Goal: Use online tool/utility: Utilize a website feature to perform a specific function

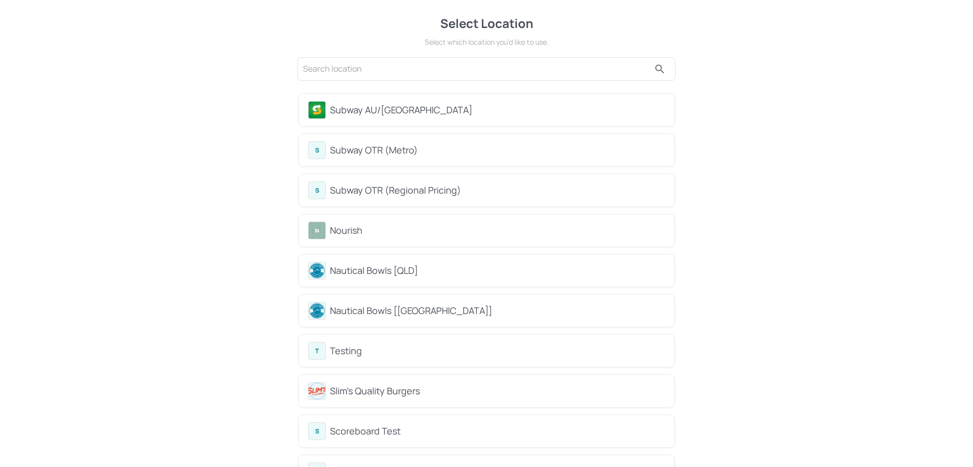
click at [372, 124] on div "Subway AU/[GEOGRAPHIC_DATA]" at bounding box center [486, 110] width 375 height 32
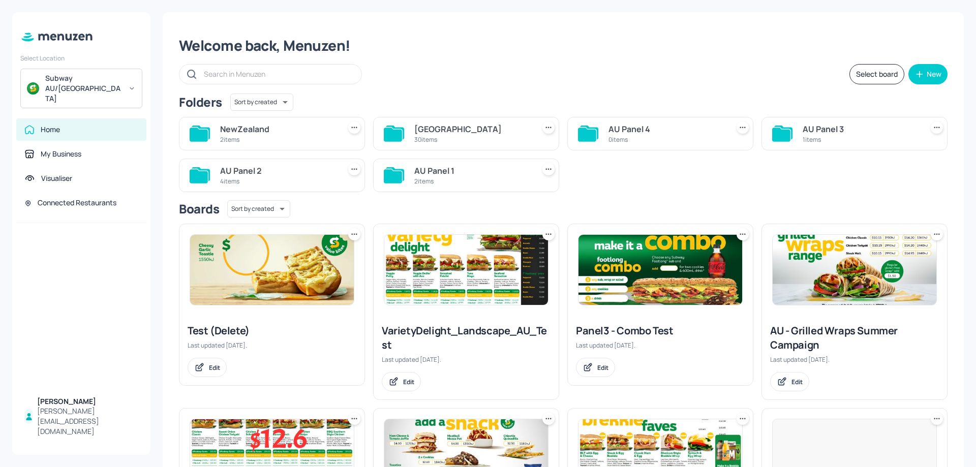
click at [438, 132] on div "[GEOGRAPHIC_DATA]" at bounding box center [472, 129] width 116 height 12
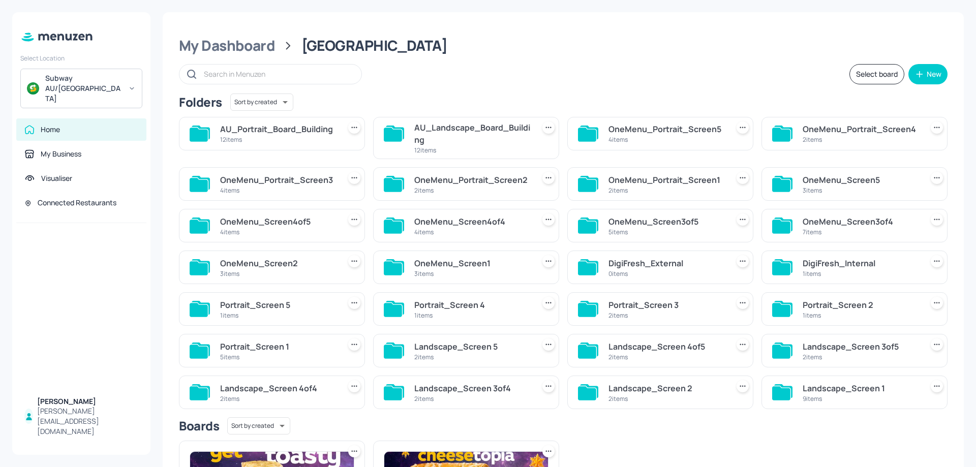
click at [435, 133] on div "AU_Landscape_Board_Building" at bounding box center [472, 133] width 116 height 24
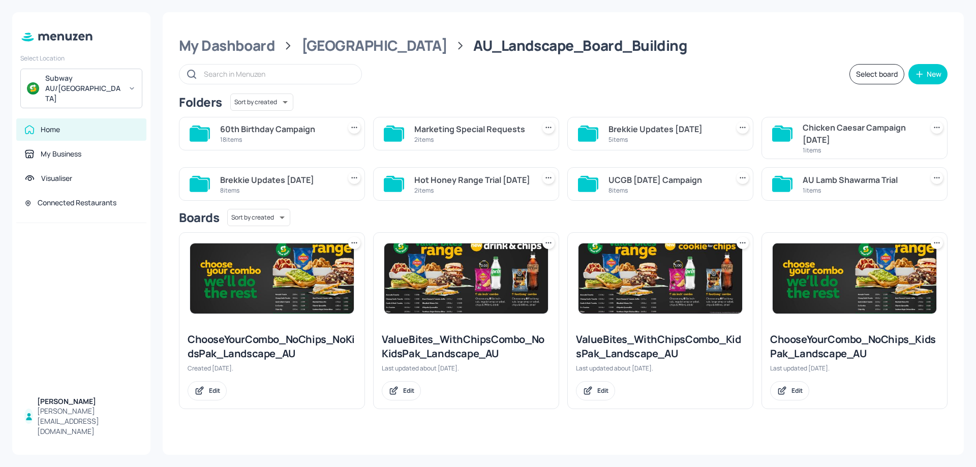
click at [272, 139] on div "18 items" at bounding box center [278, 139] width 116 height 9
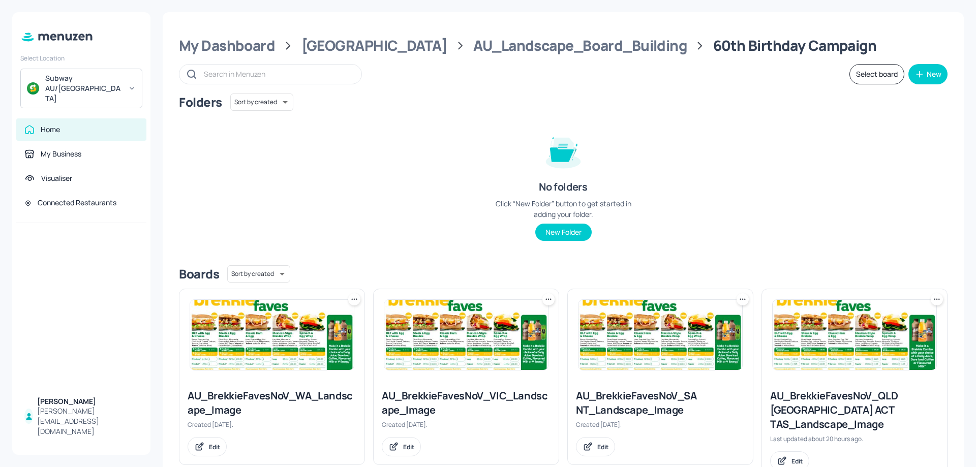
click at [321, 340] on img at bounding box center [272, 335] width 164 height 70
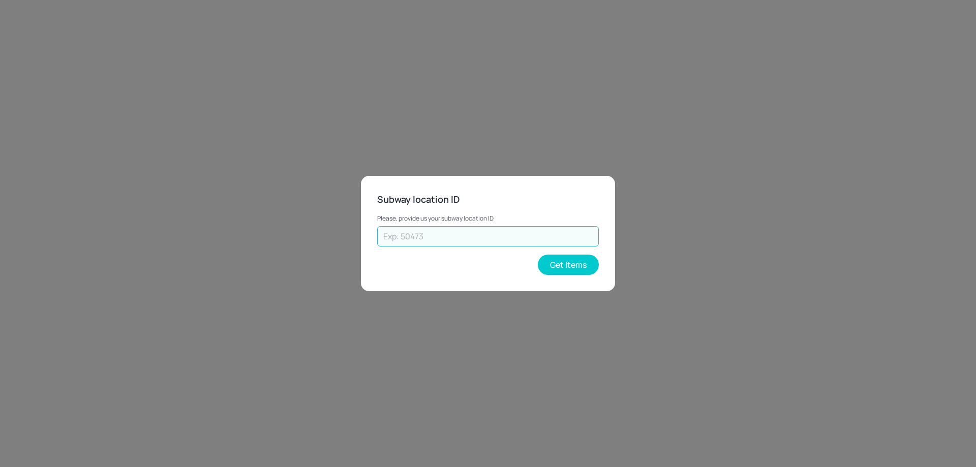
click at [456, 244] on input "text" at bounding box center [488, 236] width 222 height 20
paste input "#25102"
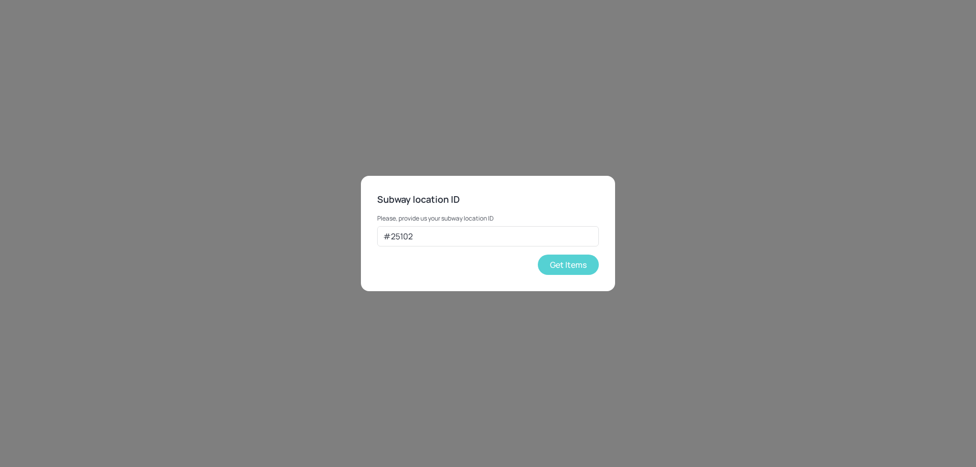
click at [570, 267] on button "Get Items" at bounding box center [568, 265] width 61 height 20
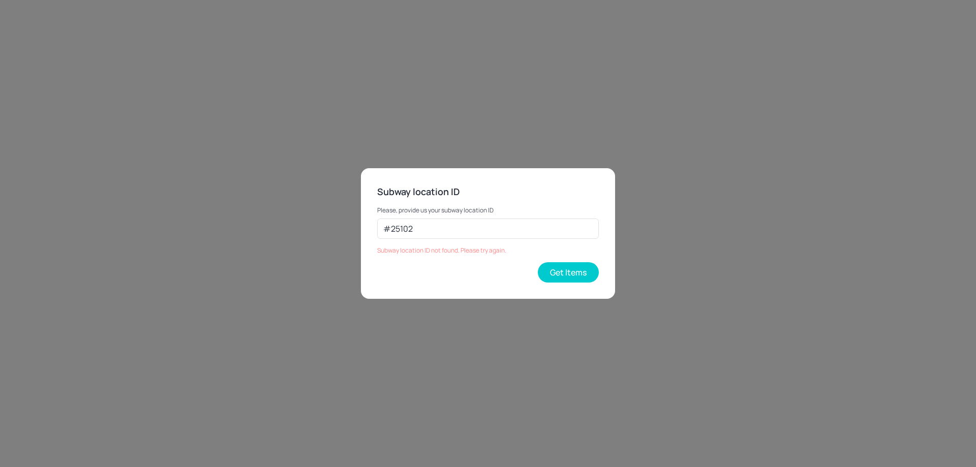
drag, startPoint x: 387, startPoint y: 233, endPoint x: 360, endPoint y: 227, distance: 27.5
click at [371, 231] on div "Subway location ID Please, provide us your subway location ID #25102 ​ Subway l…" at bounding box center [488, 233] width 254 height 131
type input "25102"
click at [554, 274] on button "Get Items" at bounding box center [568, 272] width 61 height 20
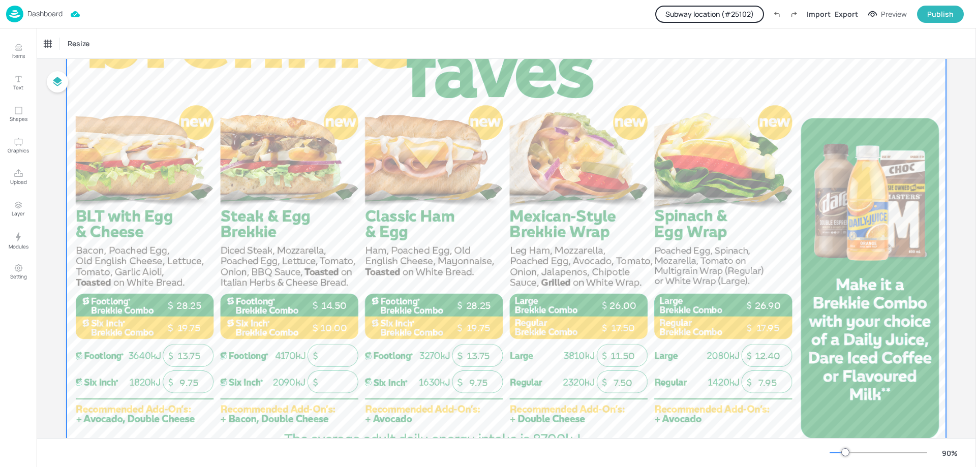
scroll to position [102, 0]
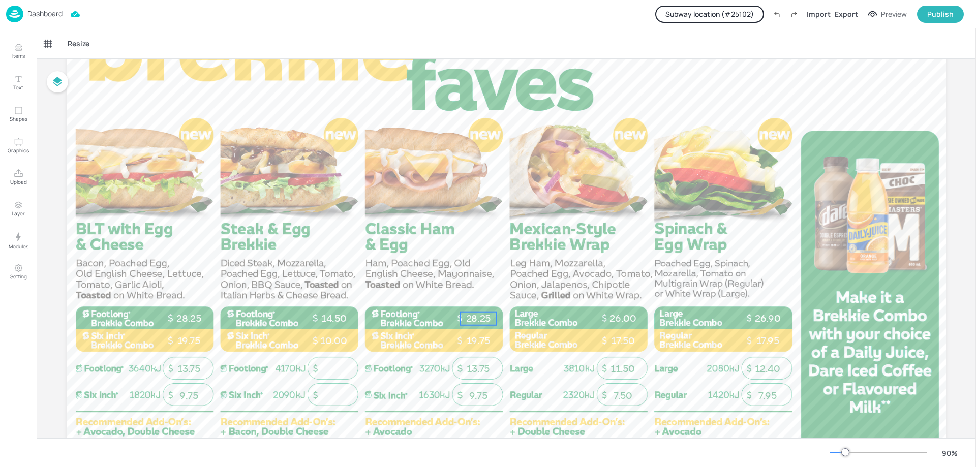
click at [478, 316] on p "28.25" at bounding box center [478, 318] width 36 height 13
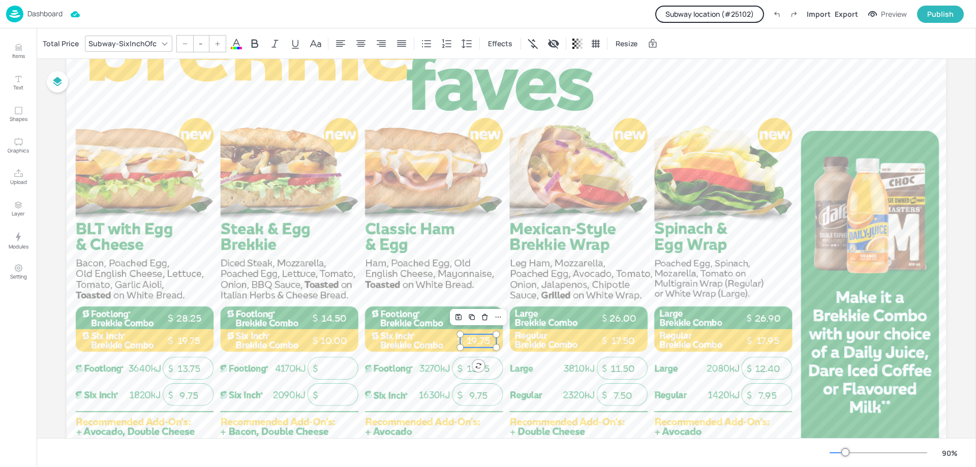
type input "21"
click at [465, 341] on p "19.75" at bounding box center [478, 340] width 36 height 13
click at [476, 341] on p "19.75" at bounding box center [478, 340] width 36 height 13
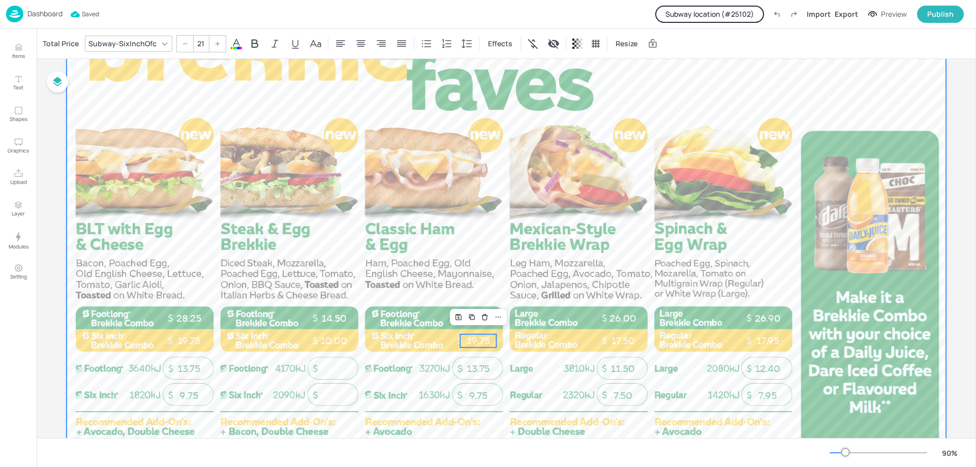
click at [430, 261] on div at bounding box center [506, 237] width 879 height 494
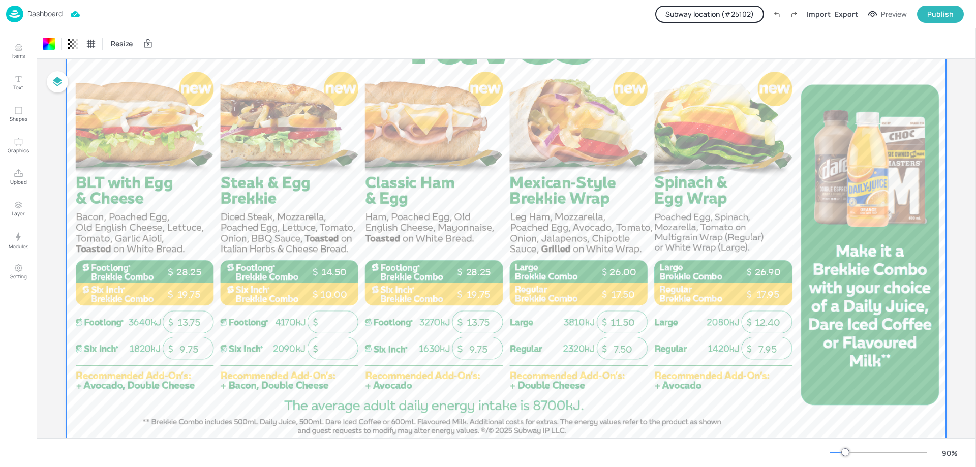
scroll to position [152, 0]
